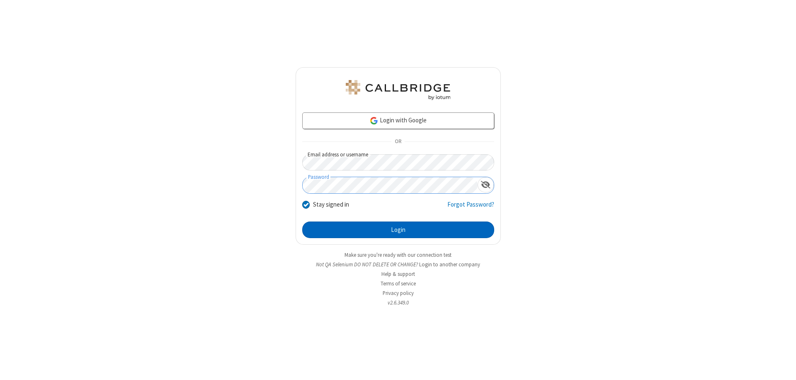
click at [398, 230] on button "Login" at bounding box center [398, 229] width 192 height 17
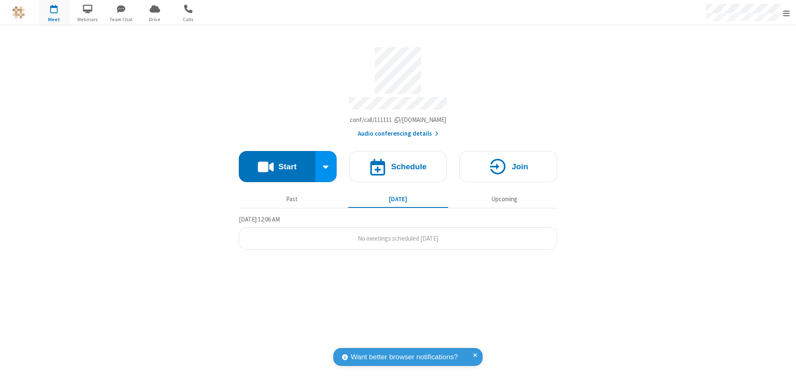
click at [786, 13] on span "Open menu" at bounding box center [786, 13] width 7 height 8
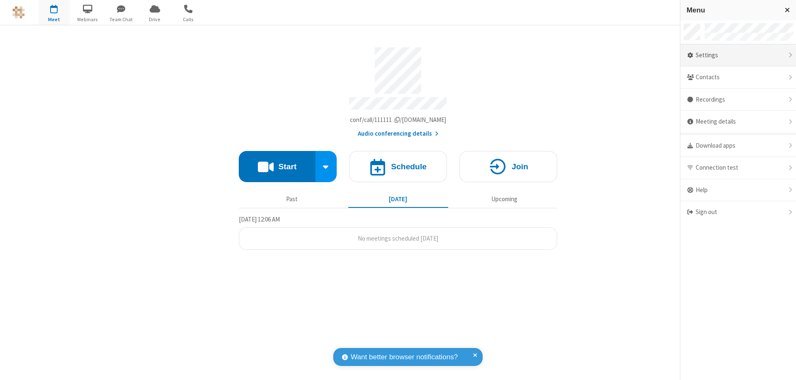
click at [738, 55] on div "Settings" at bounding box center [738, 55] width 116 height 22
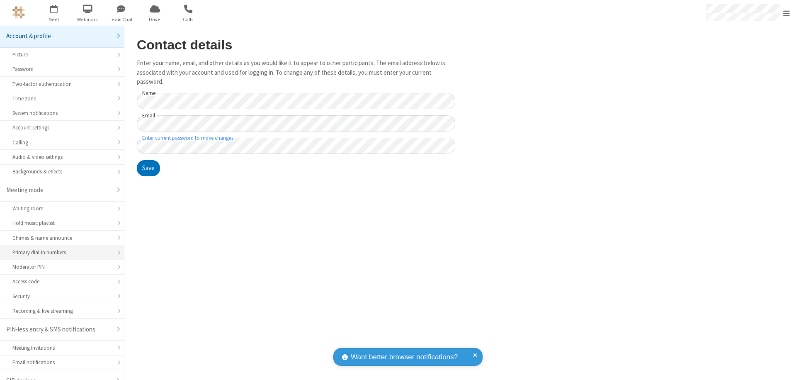
click at [59, 248] on div "Primary dial-in numbers" at bounding box center [61, 252] width 99 height 8
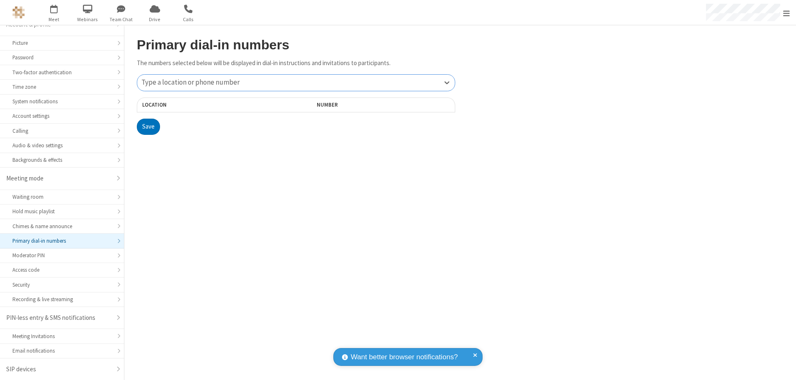
click at [296, 82] on div "Type a location or phone number" at bounding box center [295, 83] width 317 height 16
type input "[PHONE_NUMBER]"
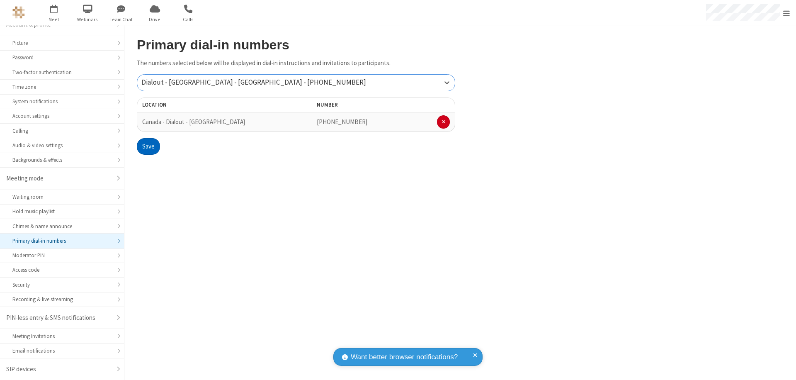
click at [148, 146] on button "Save" at bounding box center [148, 146] width 23 height 17
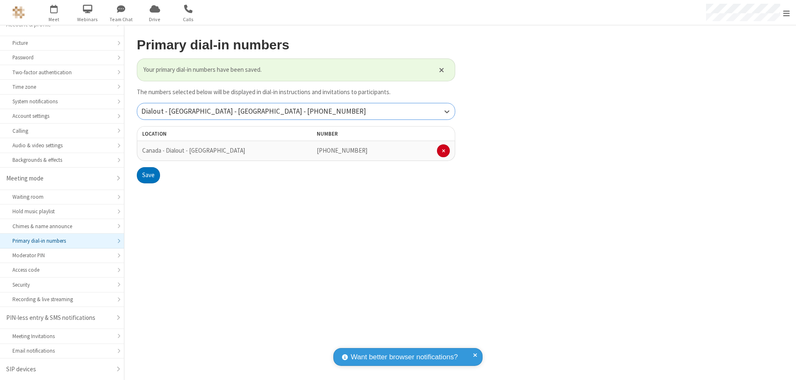
click at [296, 111] on div "Dialout - [GEOGRAPHIC_DATA] - [GEOGRAPHIC_DATA] - [PHONE_NUMBER]" at bounding box center [295, 111] width 317 height 16
type input "[PHONE_NUMBER]"
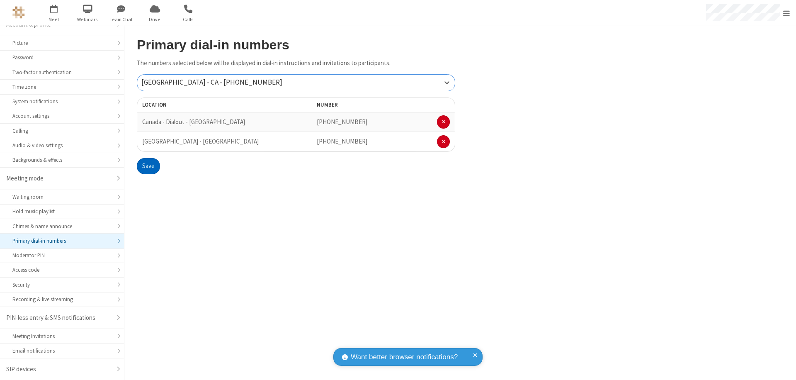
click at [148, 166] on button "Save" at bounding box center [148, 166] width 23 height 17
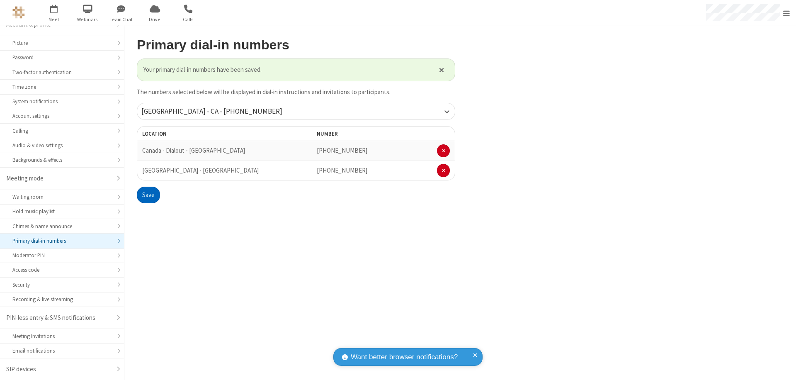
click at [786, 13] on span "Open menu" at bounding box center [786, 13] width 7 height 8
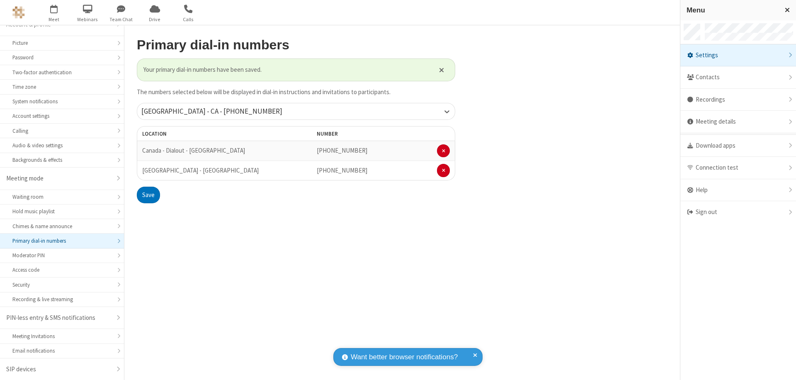
click at [738, 55] on div "Settings" at bounding box center [738, 55] width 116 height 22
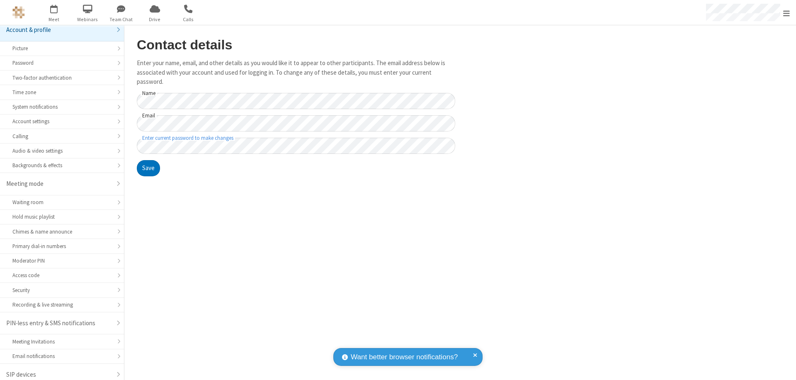
scroll to position [12, 0]
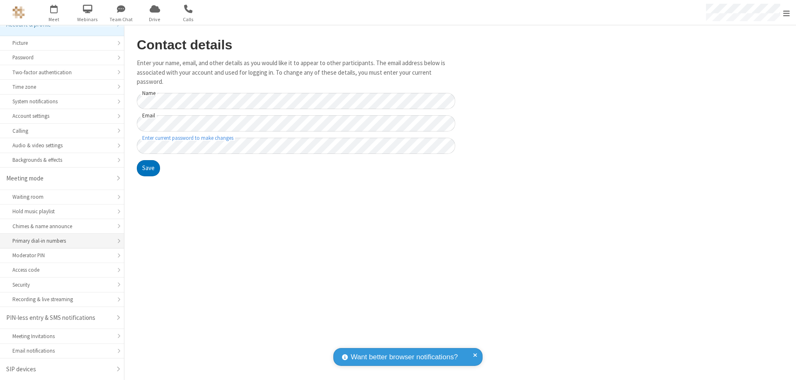
click at [59, 241] on div "Primary dial-in numbers" at bounding box center [61, 241] width 99 height 8
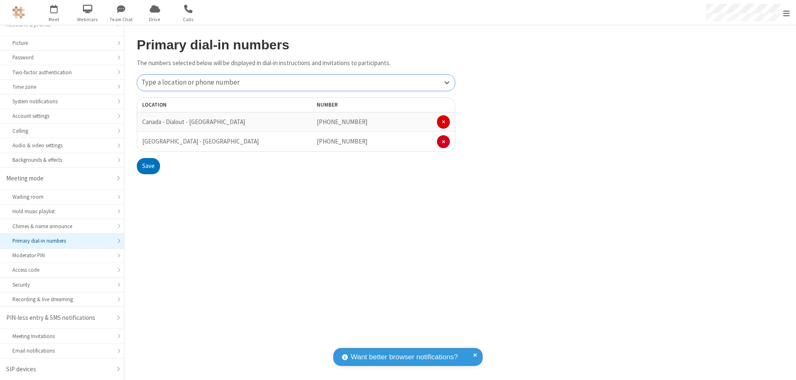
click at [443, 122] on span at bounding box center [443, 121] width 3 height 5
click at [148, 146] on button "Save" at bounding box center [148, 146] width 23 height 17
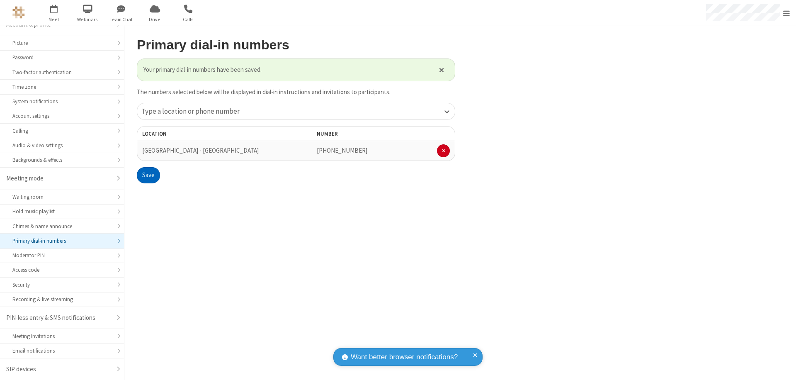
click at [786, 13] on span "Open menu" at bounding box center [786, 13] width 7 height 8
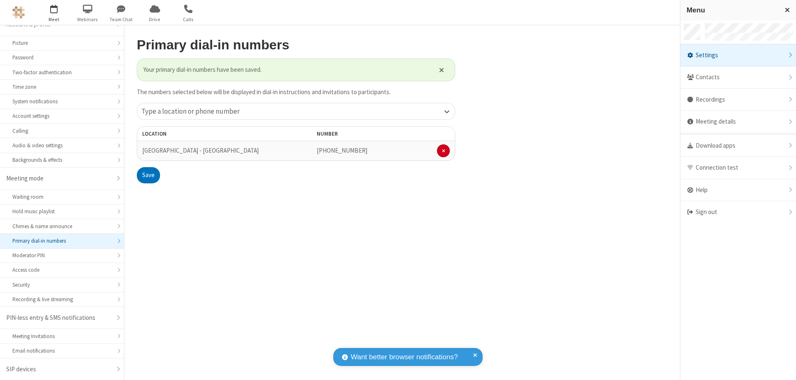
click at [54, 12] on span "button" at bounding box center [54, 9] width 31 height 14
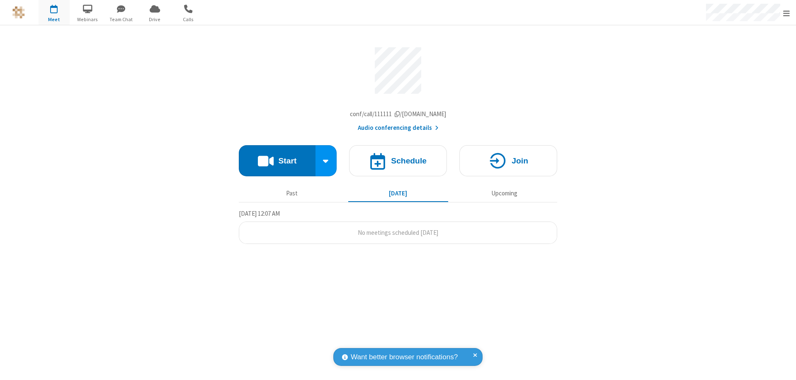
click at [397, 130] on button "Audio conferencing details" at bounding box center [398, 128] width 81 height 10
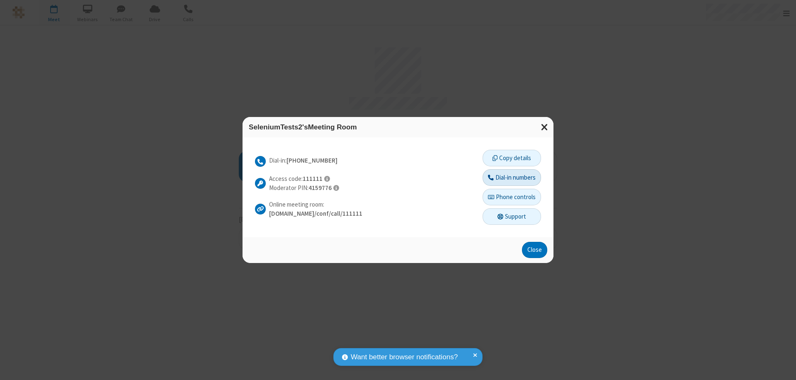
click at [511, 177] on button "Dial-in numbers" at bounding box center [511, 177] width 58 height 17
